Goal: Find specific page/section: Find specific page/section

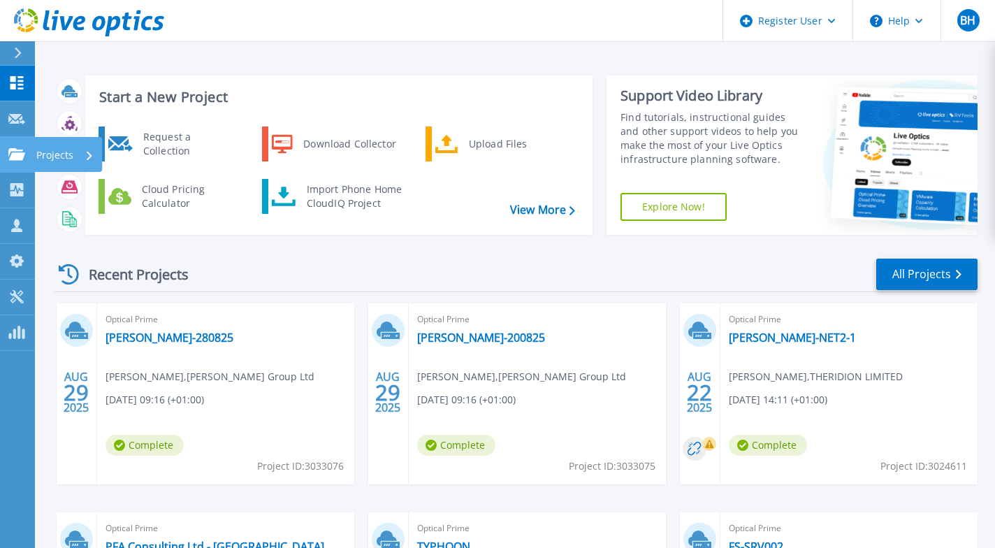
click at [31, 148] on link "Projects Projects" at bounding box center [17, 155] width 35 height 36
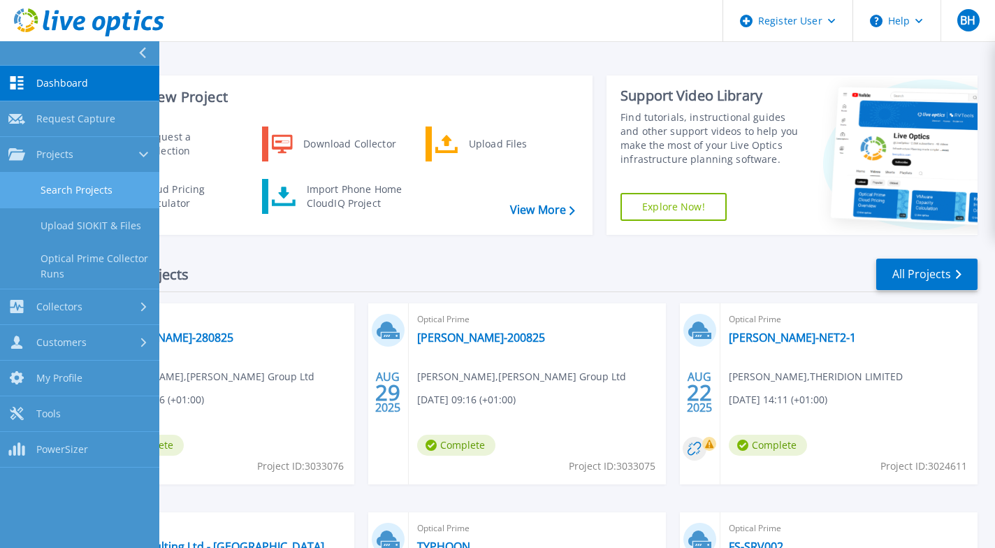
click at [54, 199] on link "Search Projects" at bounding box center [79, 191] width 159 height 36
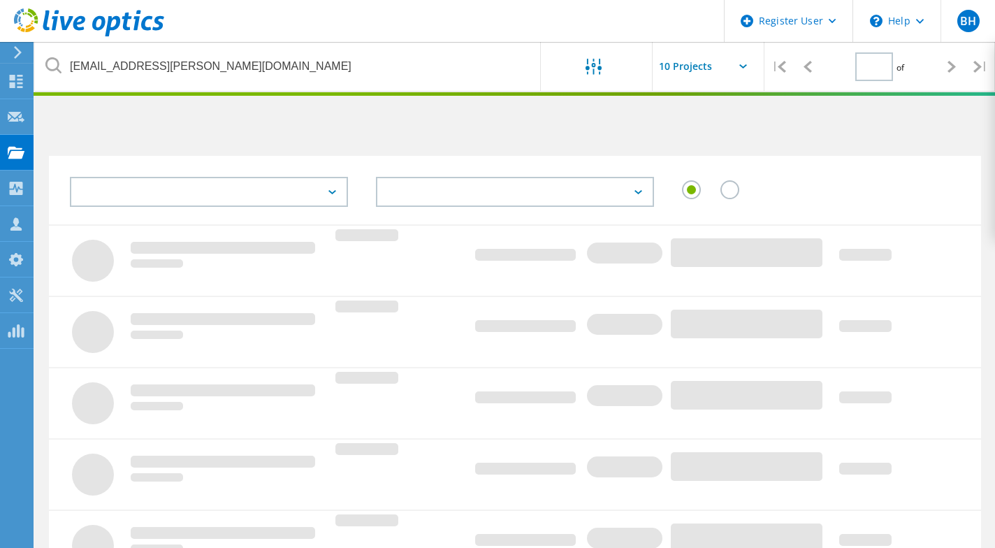
type input "1"
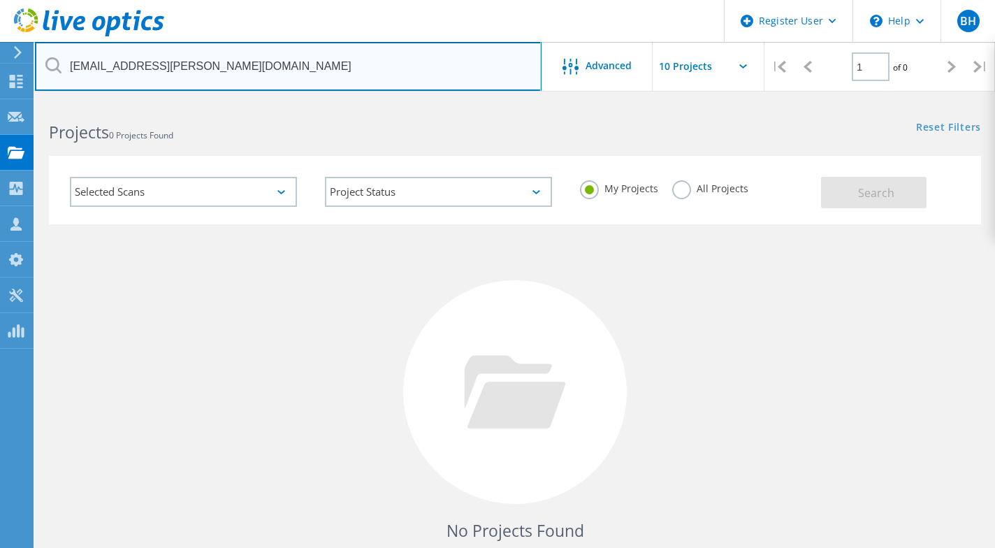
click at [277, 59] on input "nirmal.shrestha@lambertrubicon.com" at bounding box center [288, 66] width 506 height 49
paste input "3045268"
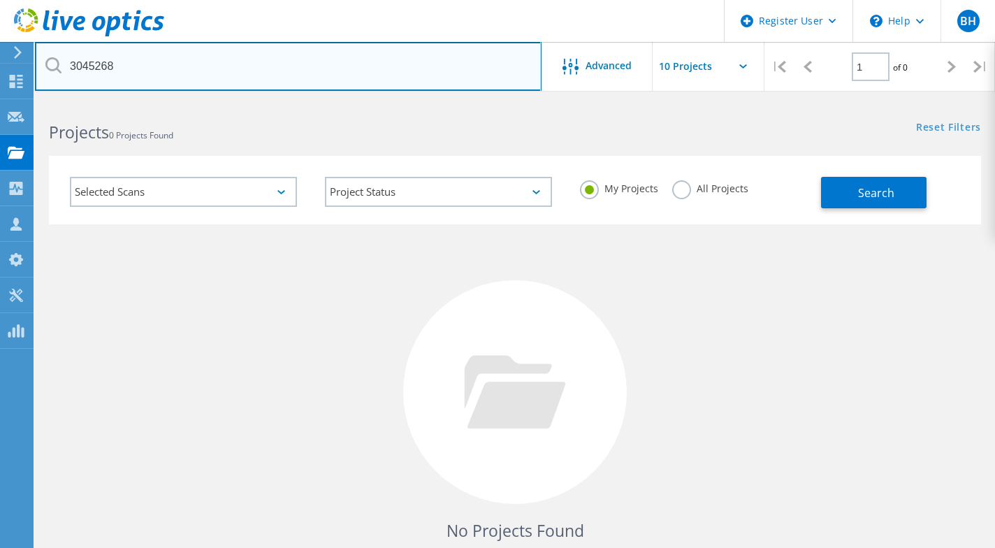
type input "3045268"
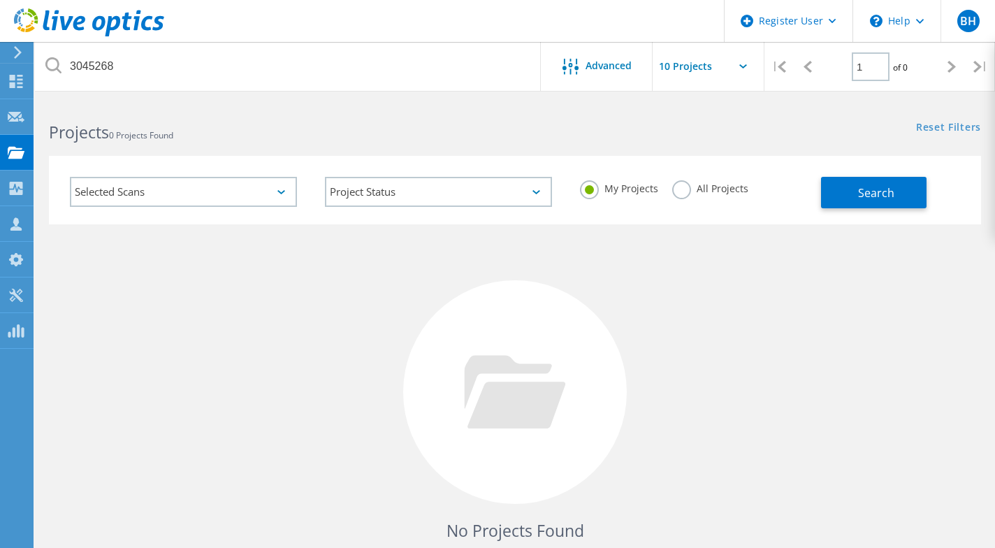
click at [679, 193] on label "All Projects" at bounding box center [710, 186] width 76 height 13
click at [0, 0] on input "All Projects" at bounding box center [0, 0] width 0 height 0
click at [847, 193] on button "Search" at bounding box center [873, 192] width 105 height 31
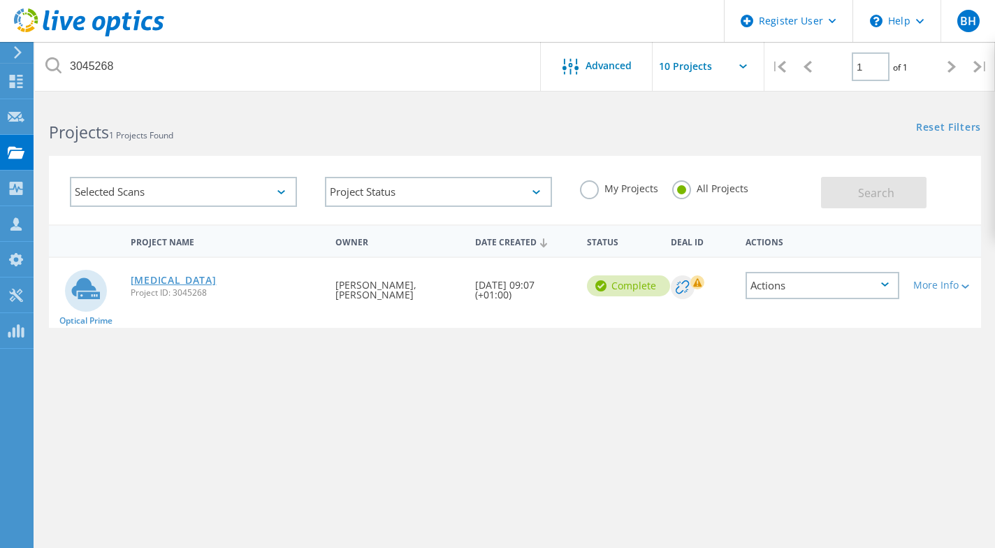
click at [151, 276] on link "Hiccup" at bounding box center [174, 280] width 86 height 10
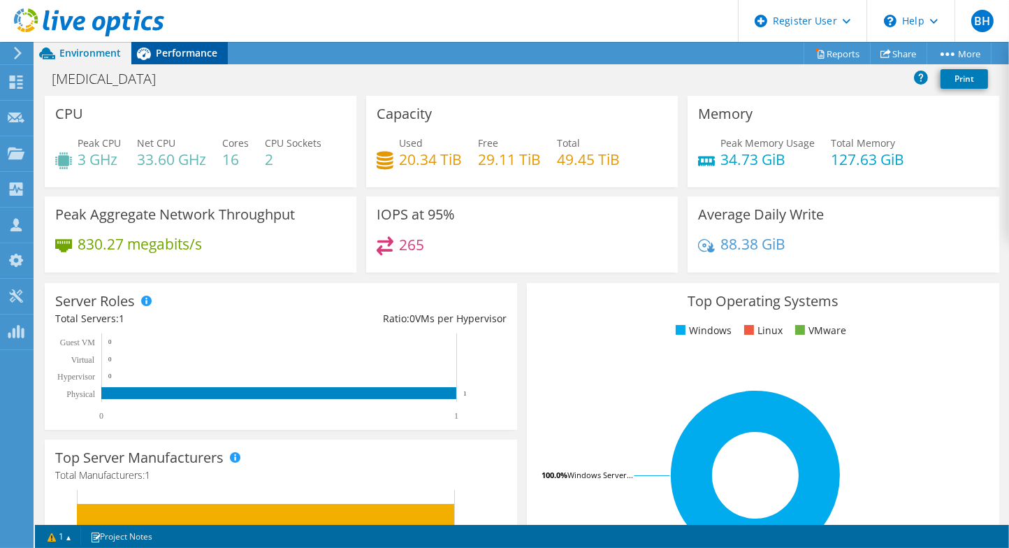
click at [190, 64] on div "Performance" at bounding box center [179, 53] width 96 height 22
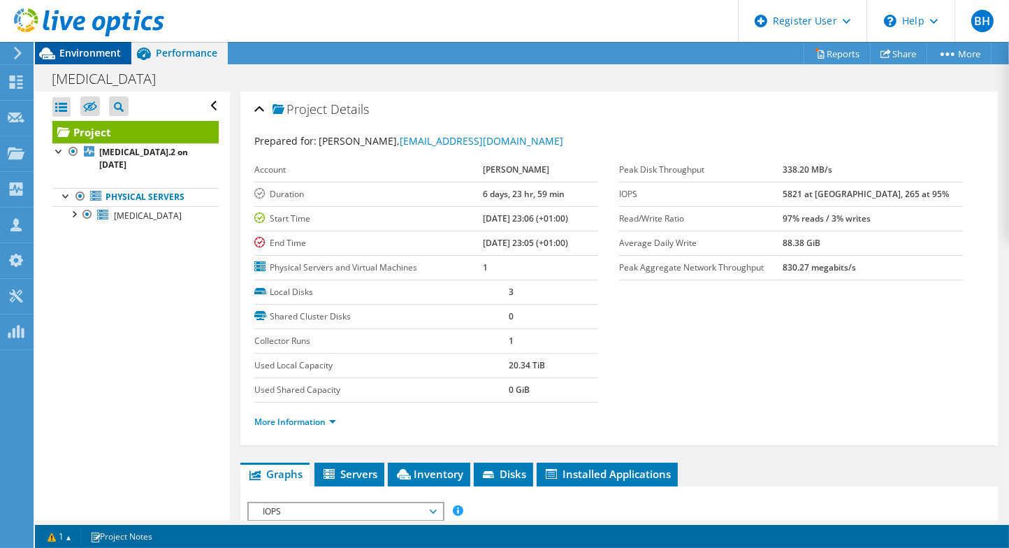
click at [56, 52] on icon at bounding box center [47, 53] width 24 height 24
